Goal: Find specific page/section: Find specific page/section

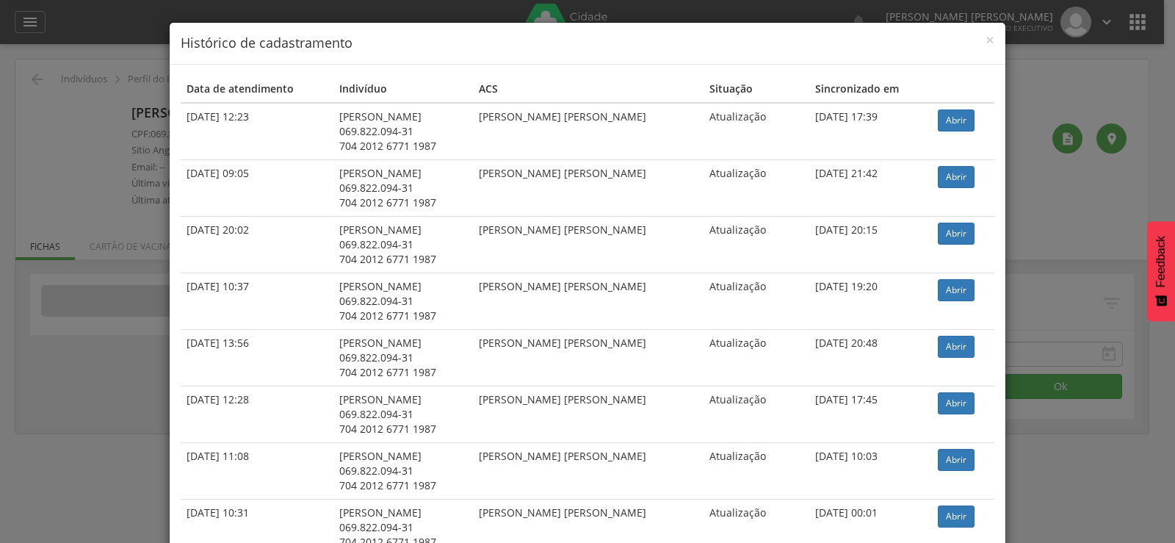
click at [938, 505] on link "Abrir" at bounding box center [956, 516] width 37 height 22
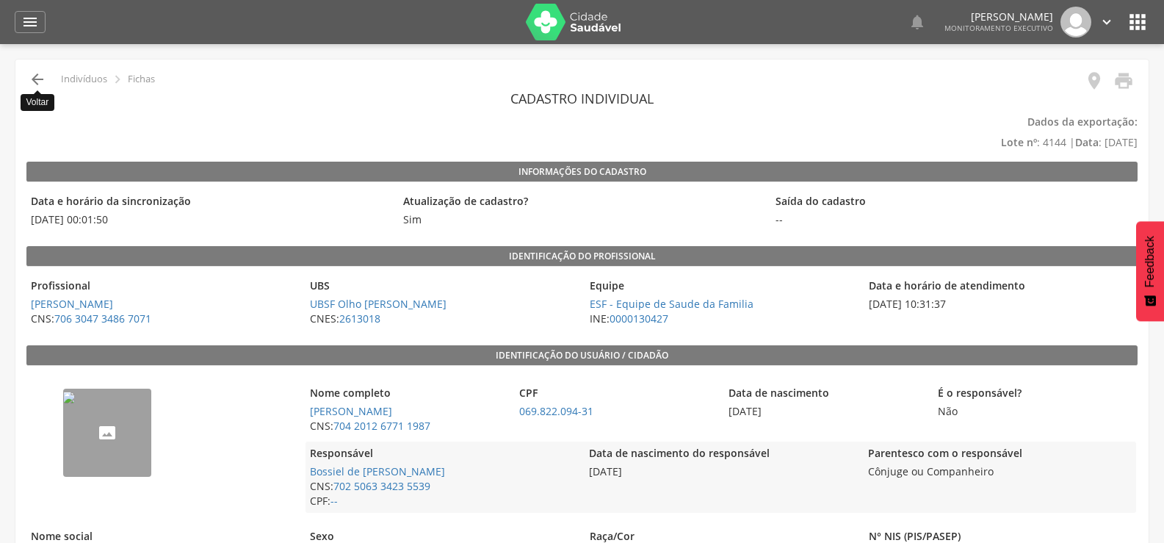
click at [34, 82] on icon "" at bounding box center [38, 80] width 18 height 18
click at [32, 15] on icon "" at bounding box center [30, 22] width 18 height 18
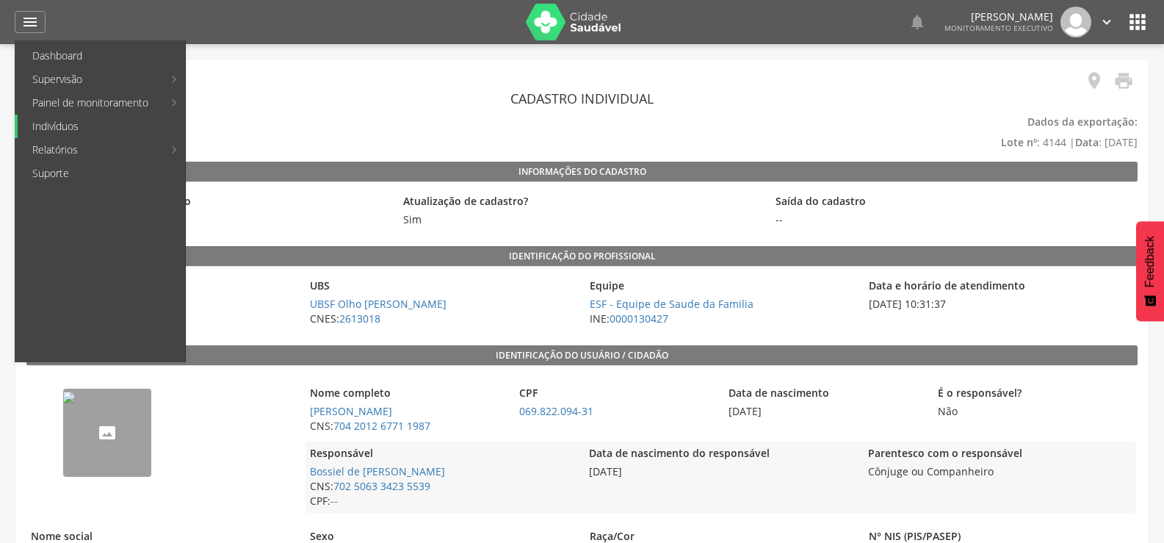
click at [54, 128] on link "Indivíduos" at bounding box center [101, 127] width 167 height 24
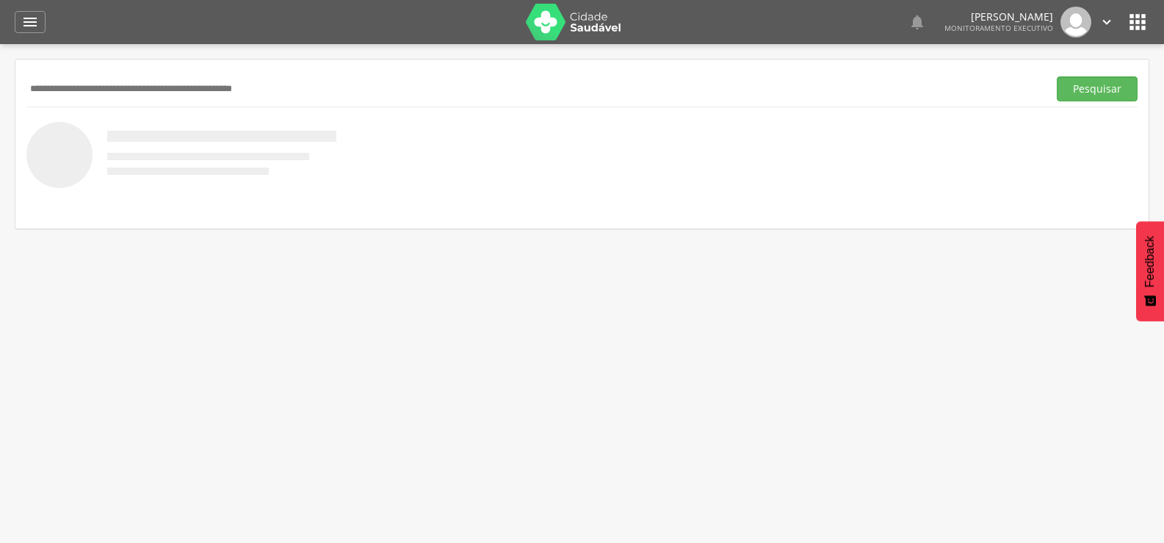
click at [151, 81] on input "text" at bounding box center [534, 88] width 1016 height 25
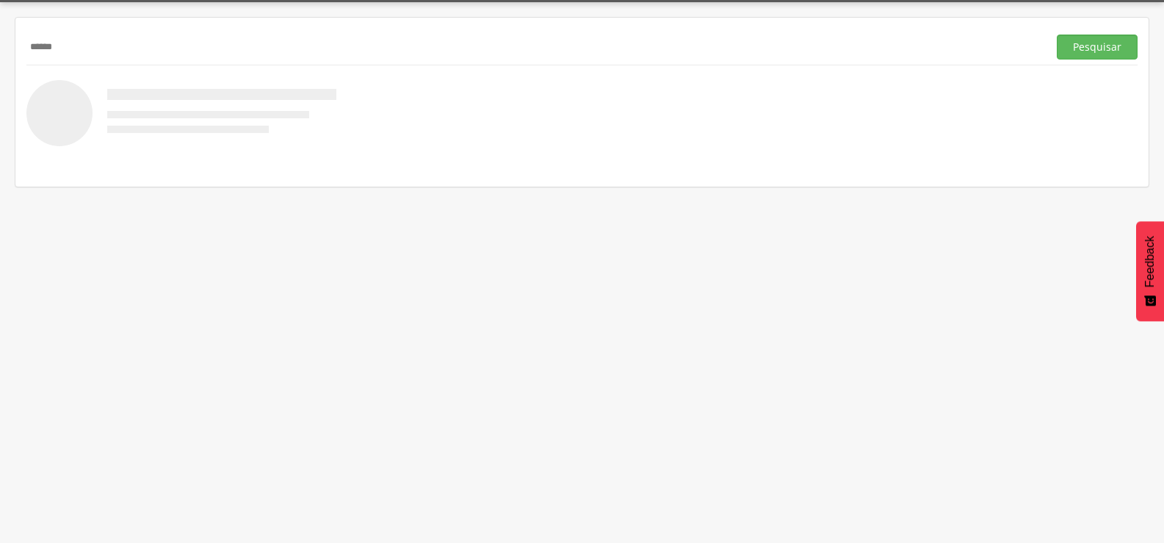
scroll to position [44, 0]
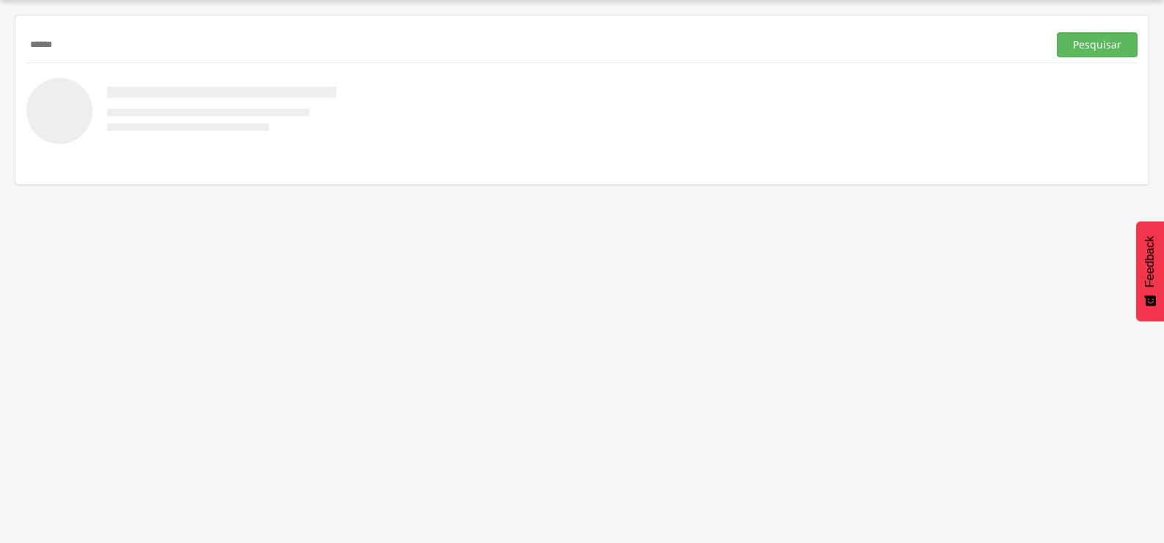
click at [102, 32] on input "******" at bounding box center [534, 44] width 1016 height 25
type input "**********"
click at [1057, 32] on button "Pesquisar" at bounding box center [1097, 44] width 81 height 25
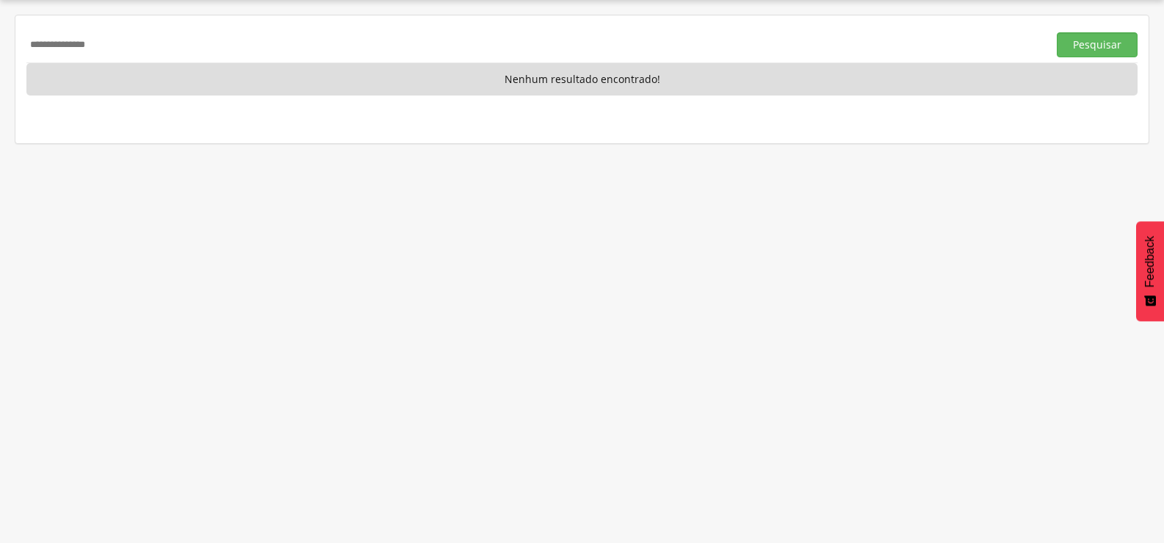
drag, startPoint x: 137, startPoint y: 46, endPoint x: 0, endPoint y: 49, distance: 137.4
click at [0, 49] on div " Supervisão  Distritos  Ubs Coordenador: - Queimadas / PB Intervalo de Tempo…" at bounding box center [582, 271] width 1164 height 543
